Goal: Information Seeking & Learning: Learn about a topic

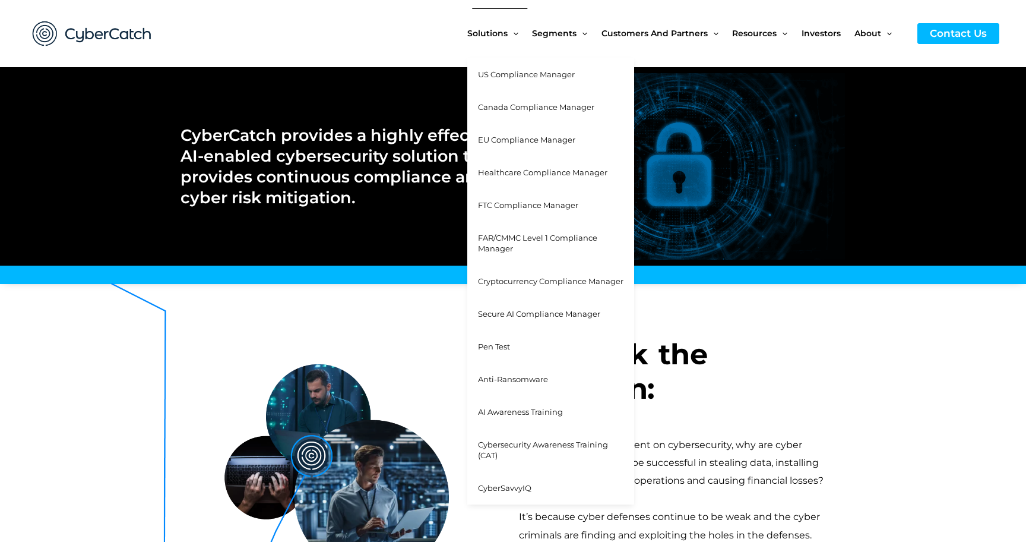
click at [499, 233] on span "FAR/CMMC Level 1 Compliance Manager" at bounding box center [537, 243] width 119 height 21
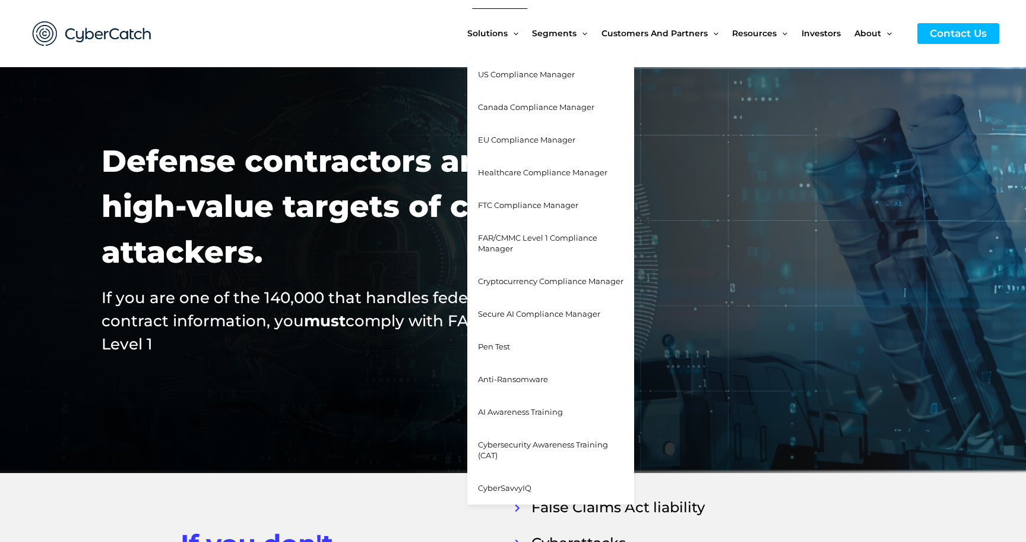
click at [501, 75] on span "US Compliance Manager" at bounding box center [526, 75] width 97 height 10
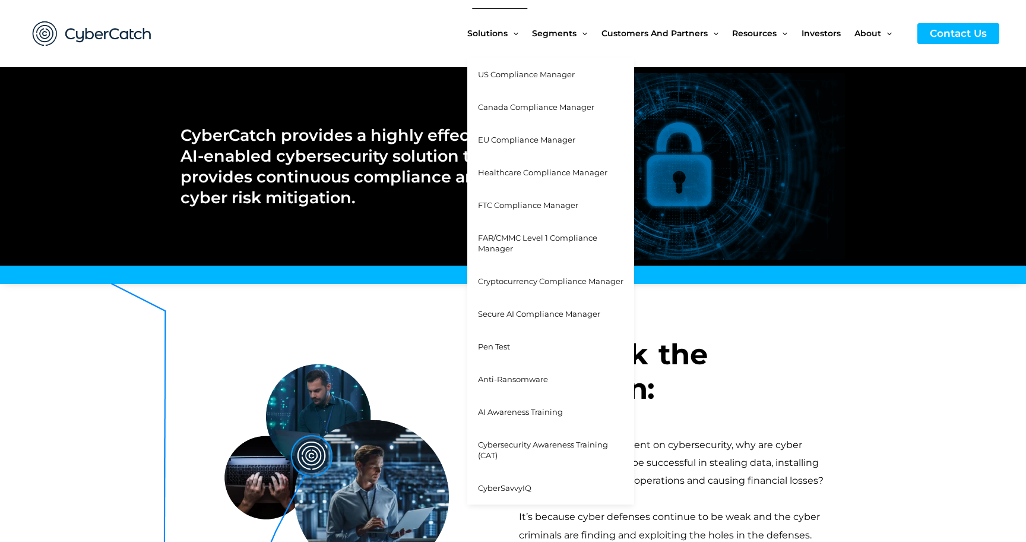
click at [509, 244] on span "FAR/CMMC Level 1 Compliance Manager" at bounding box center [537, 243] width 119 height 21
